Goal: Communication & Community: Ask a question

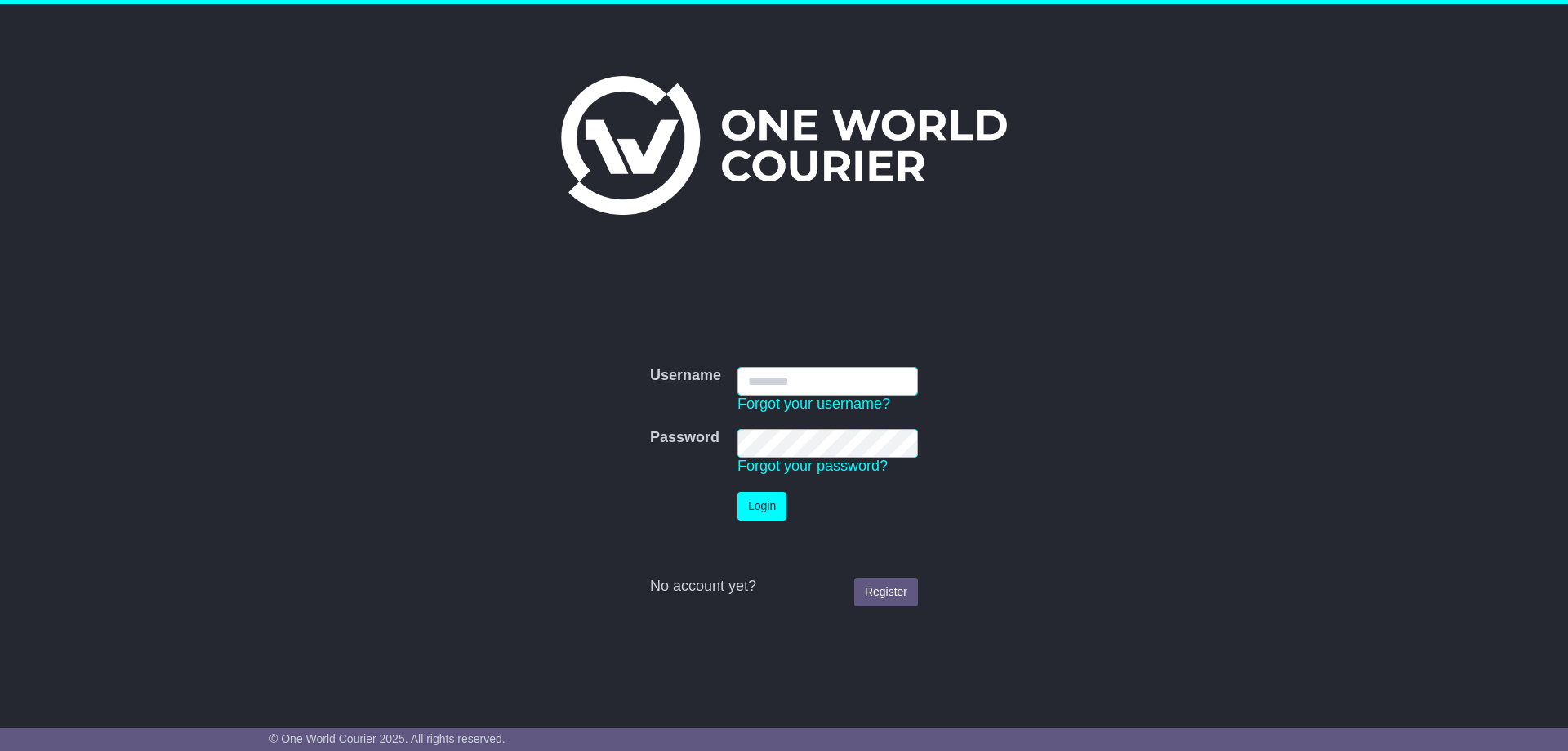
type input "**********"
click at [764, 498] on button "Login" at bounding box center [762, 506] width 49 height 29
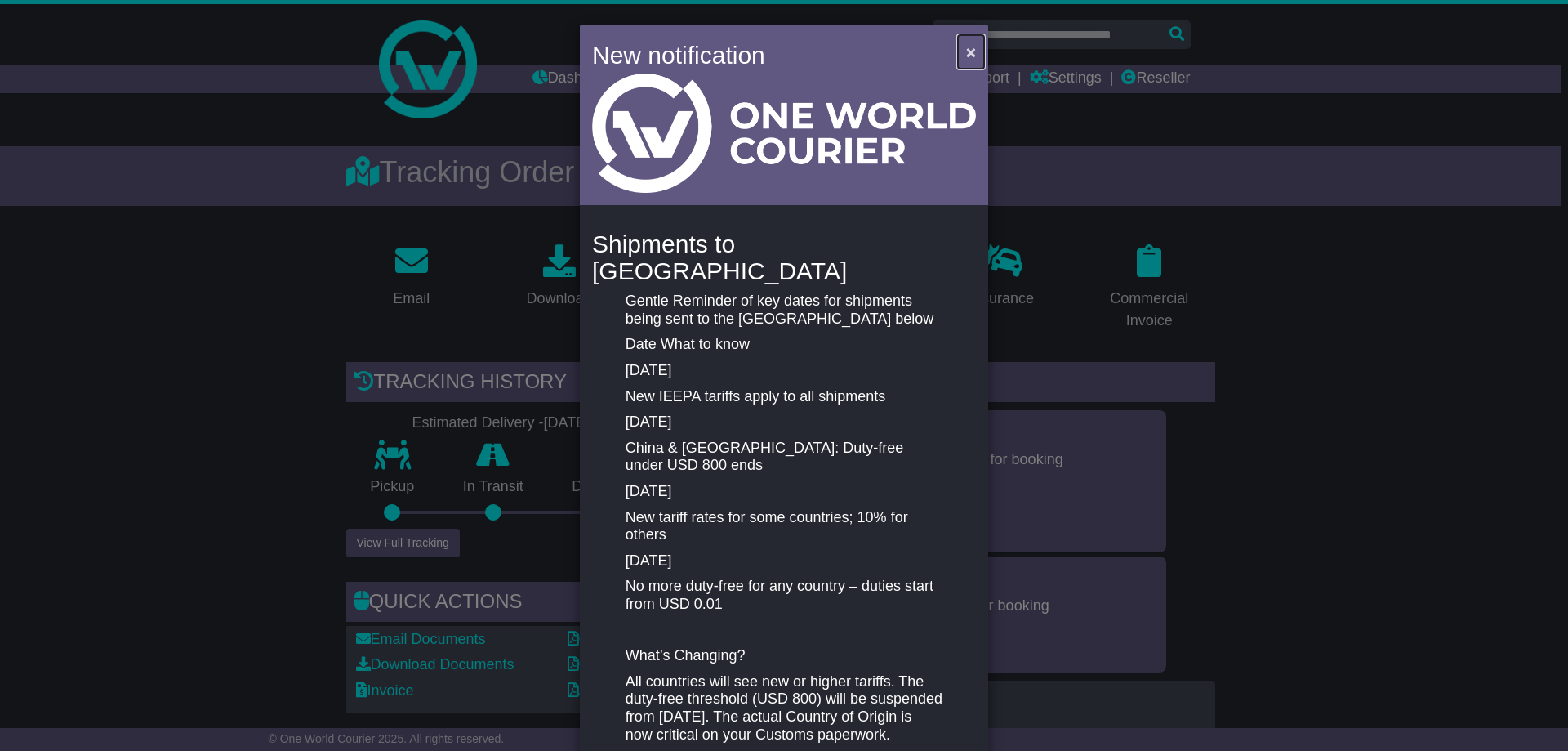
click at [967, 47] on span "×" at bounding box center [971, 52] width 10 height 19
click at [961, 49] on button "×" at bounding box center [971, 52] width 26 height 33
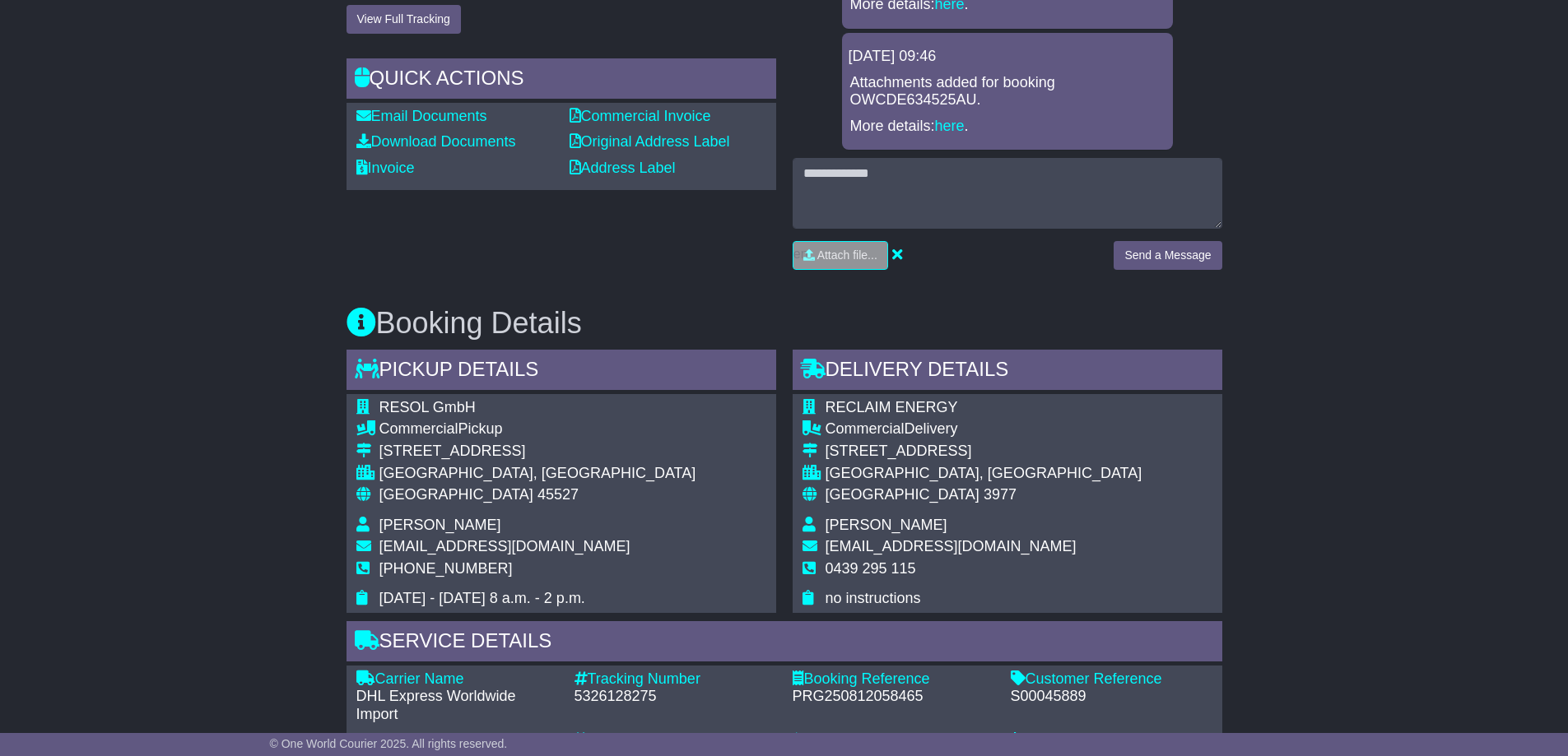
scroll to position [247, 0]
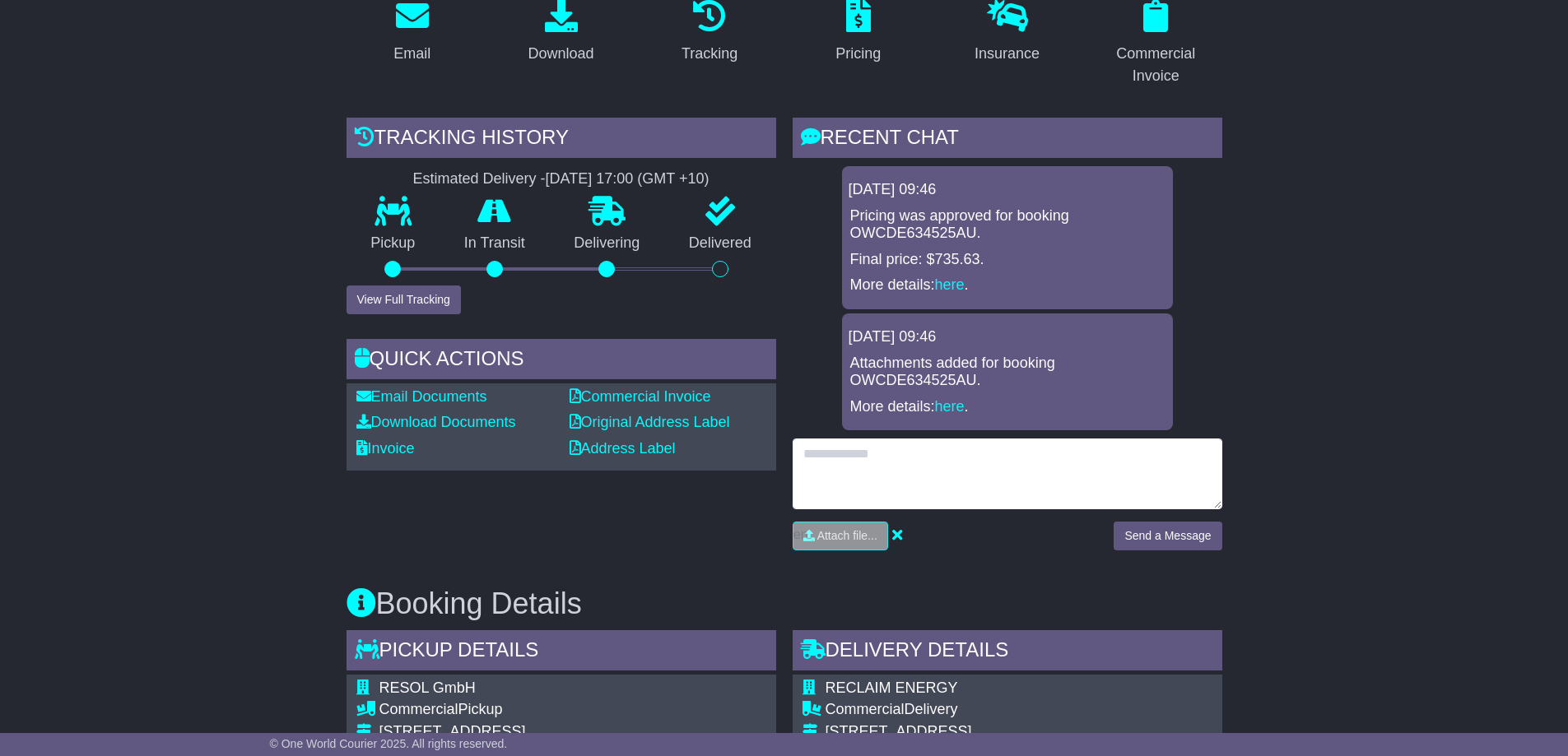
click at [888, 458] on textarea at bounding box center [1008, 474] width 430 height 71
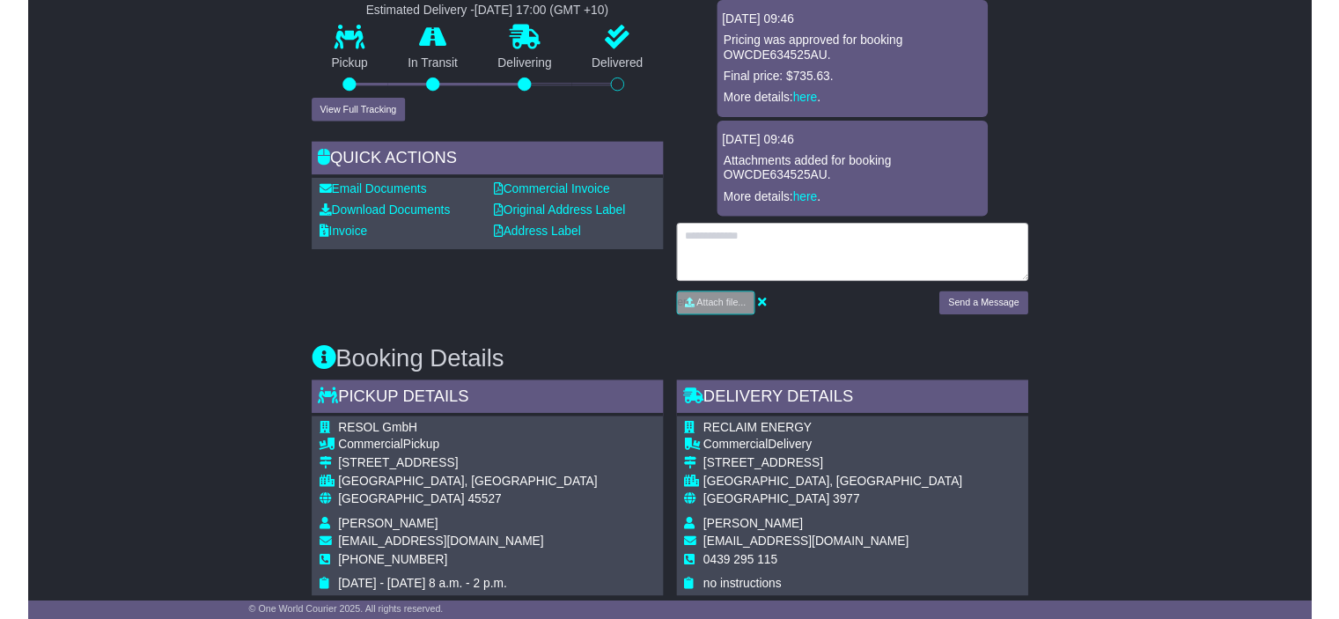
scroll to position [176, 0]
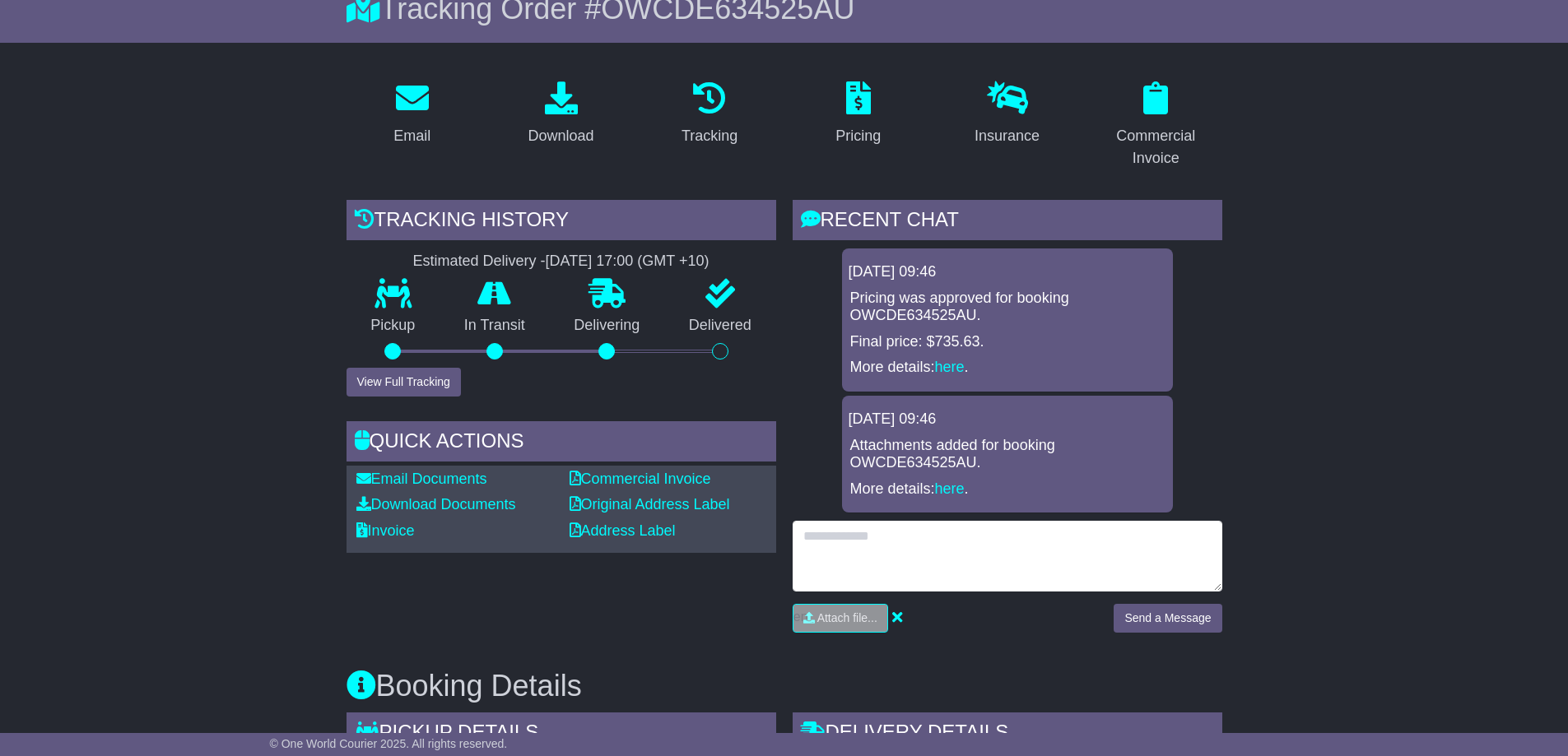
click at [928, 535] on textarea at bounding box center [1008, 556] width 430 height 71
type textarea "**********"
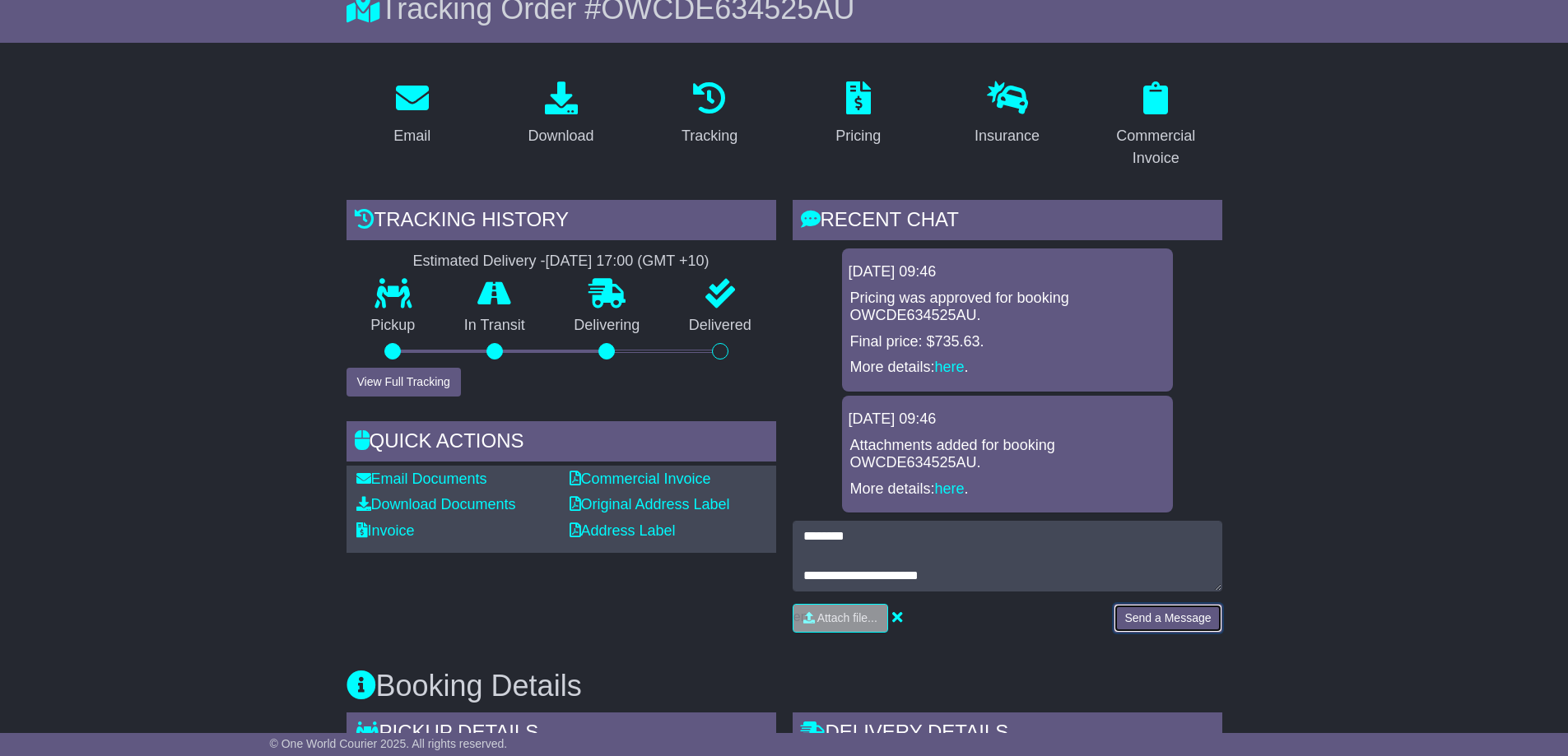
click at [1146, 606] on button "Send a Message" at bounding box center [1167, 618] width 108 height 29
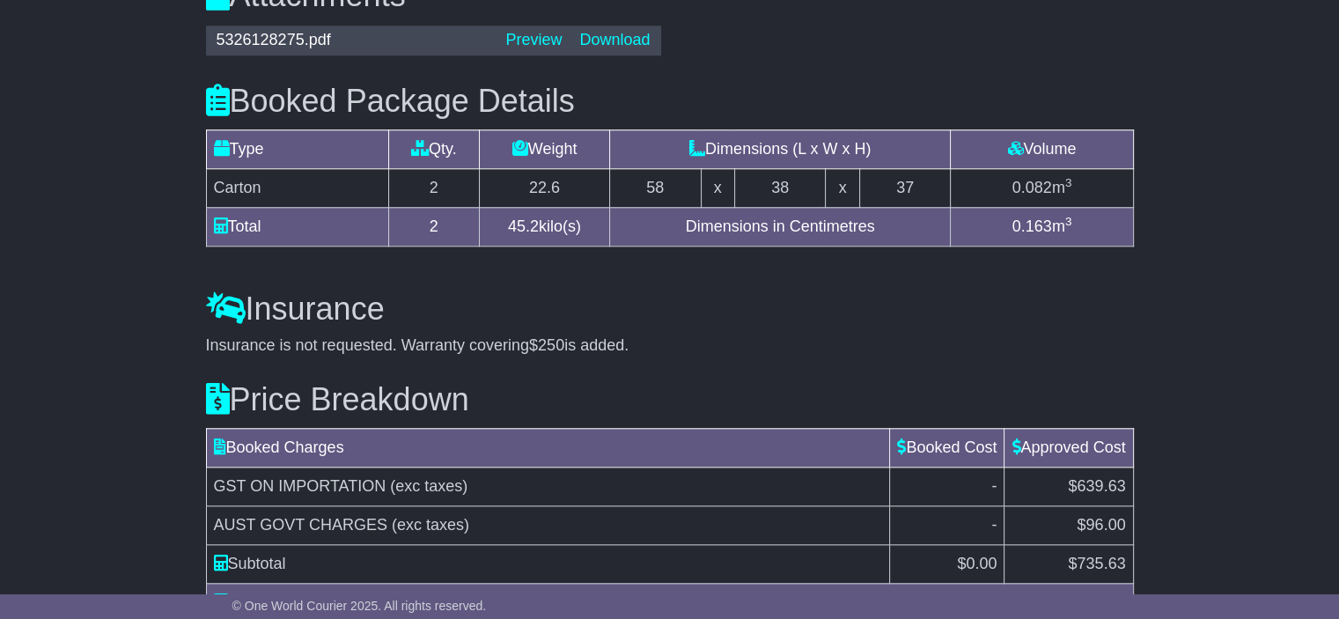
scroll to position [1897, 0]
